Goal: Navigation & Orientation: Find specific page/section

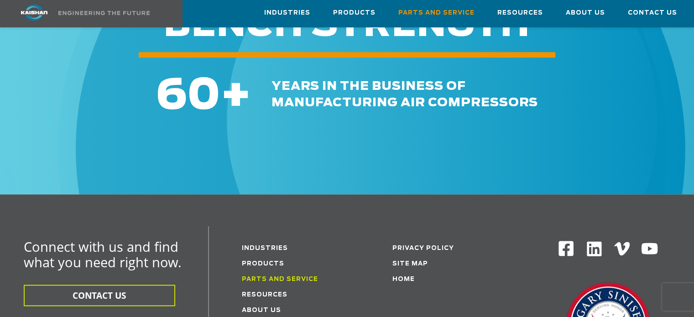
scroll to position [1048, 0]
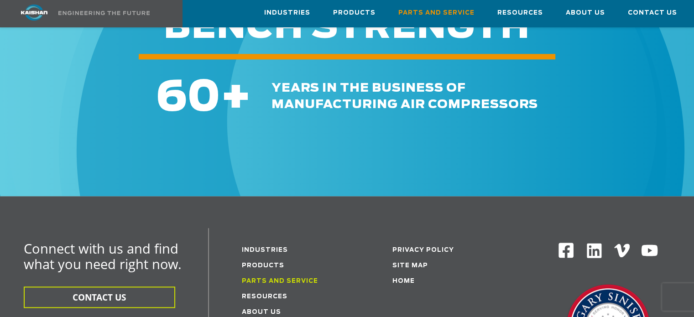
click at [268, 279] on link "Parts and service" at bounding box center [280, 282] width 76 height 6
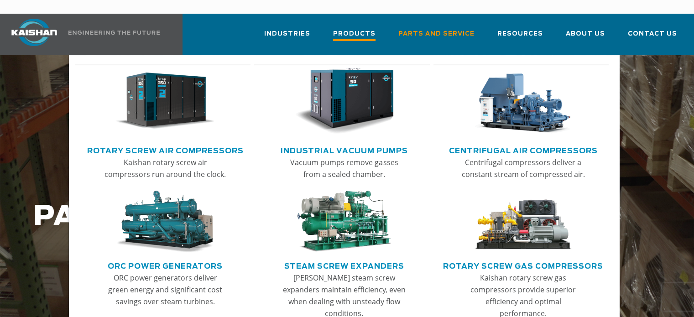
click at [368, 29] on span "Products" at bounding box center [354, 35] width 42 height 12
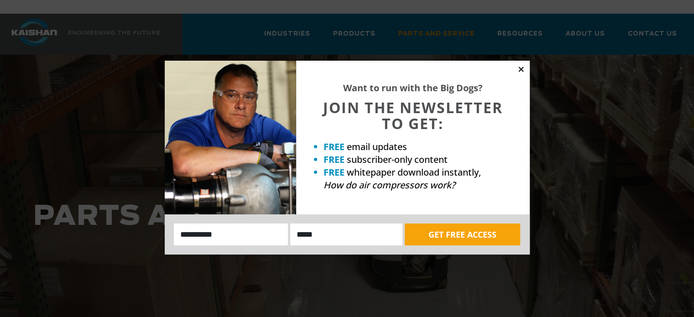
click at [521, 69] on icon at bounding box center [521, 69] width 5 height 5
